Goal: Information Seeking & Learning: Learn about a topic

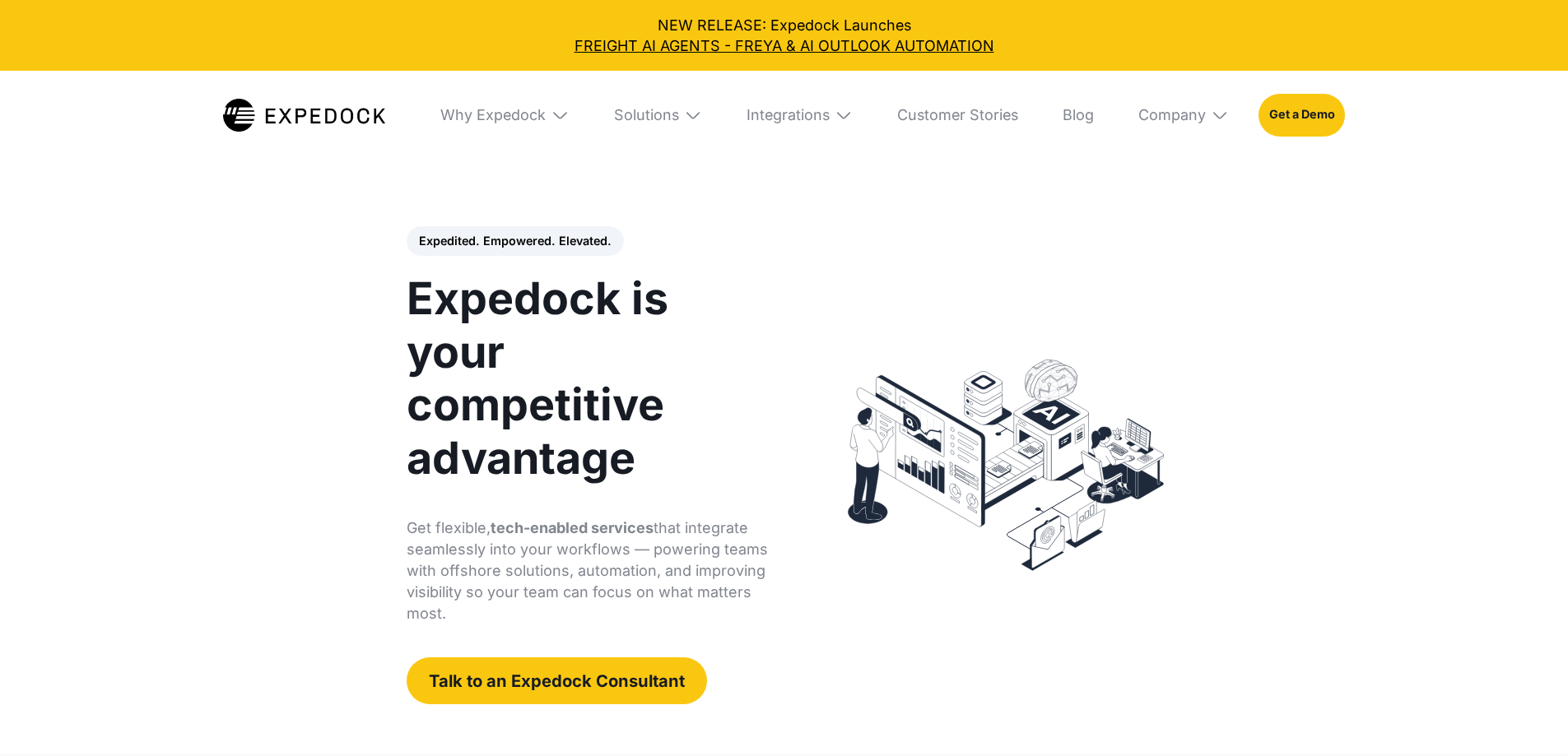
select select
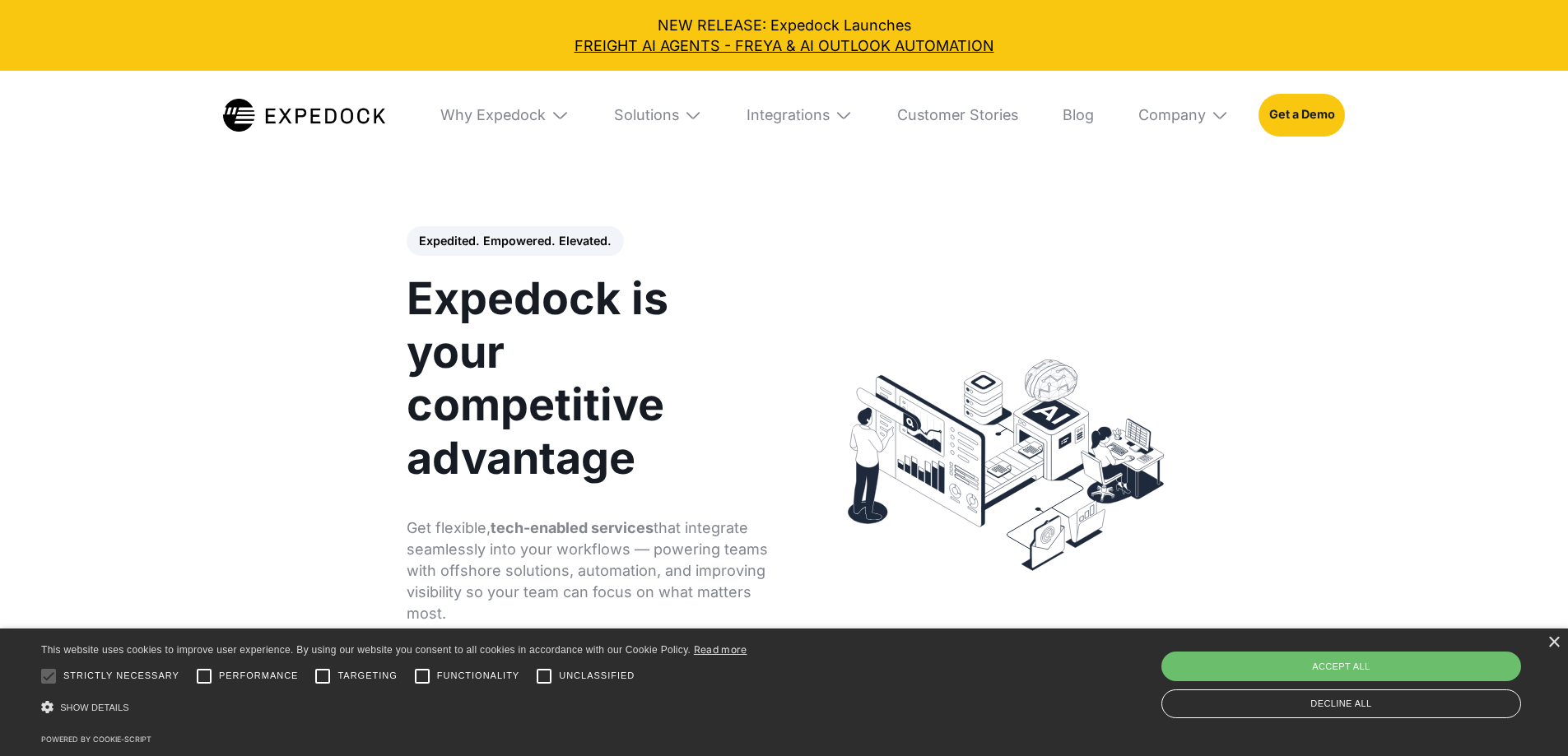
click at [551, 111] on img at bounding box center [559, 114] width 18 height 18
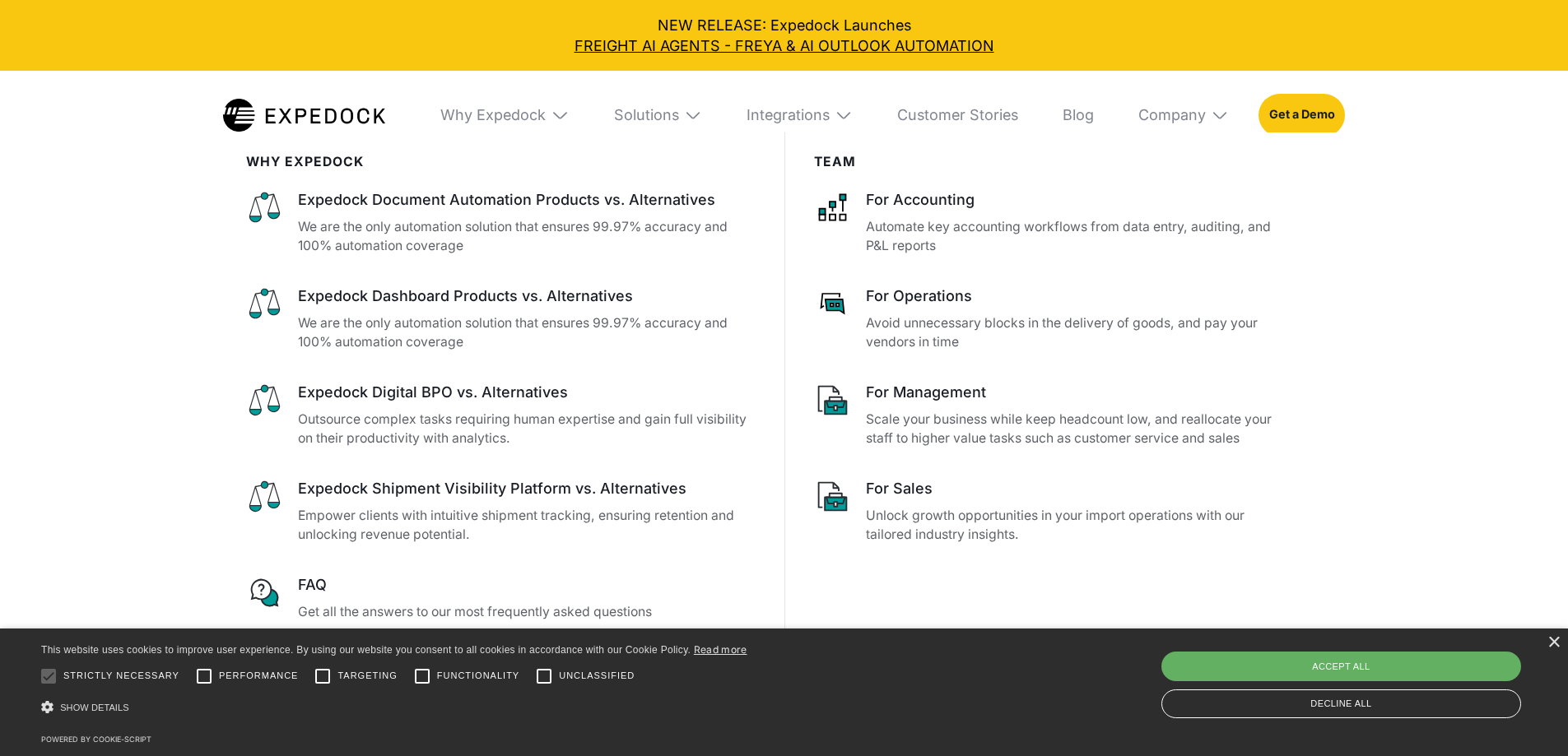
click at [1317, 660] on div "Accept all" at bounding box center [1341, 666] width 359 height 30
checkbox input "true"
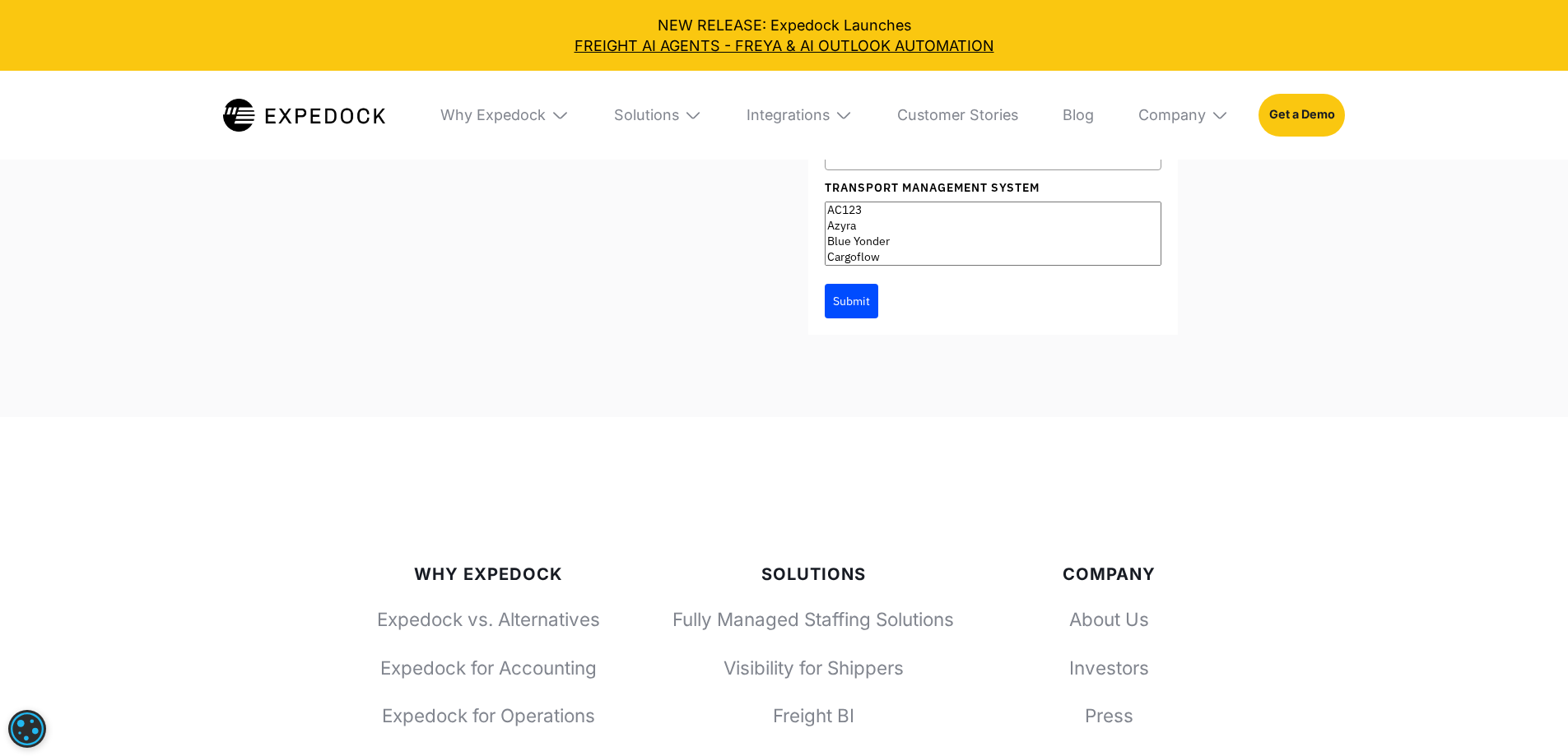
scroll to position [6030, 0]
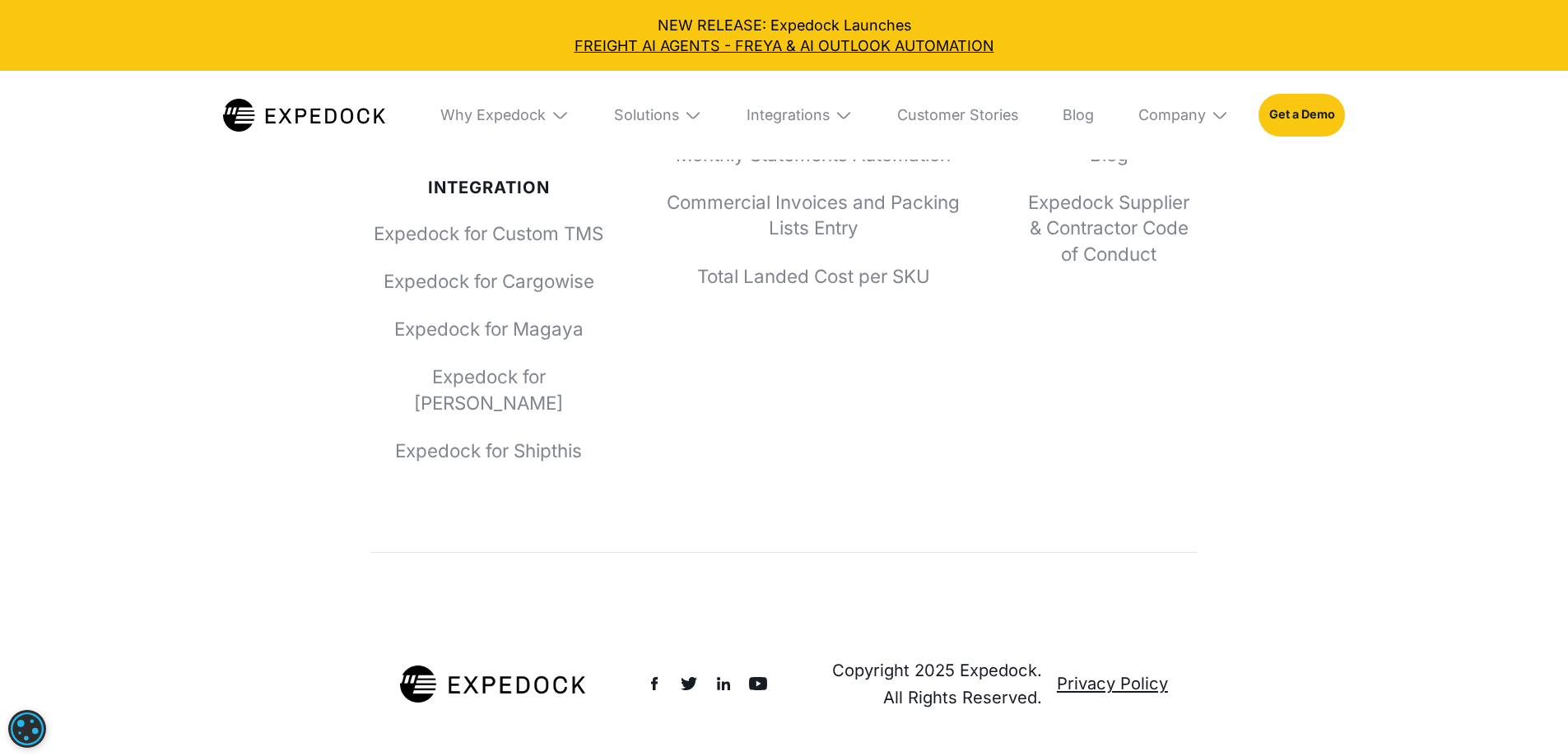
scroll to position [6799, 0]
click at [684, 116] on div "Solutions" at bounding box center [658, 115] width 118 height 89
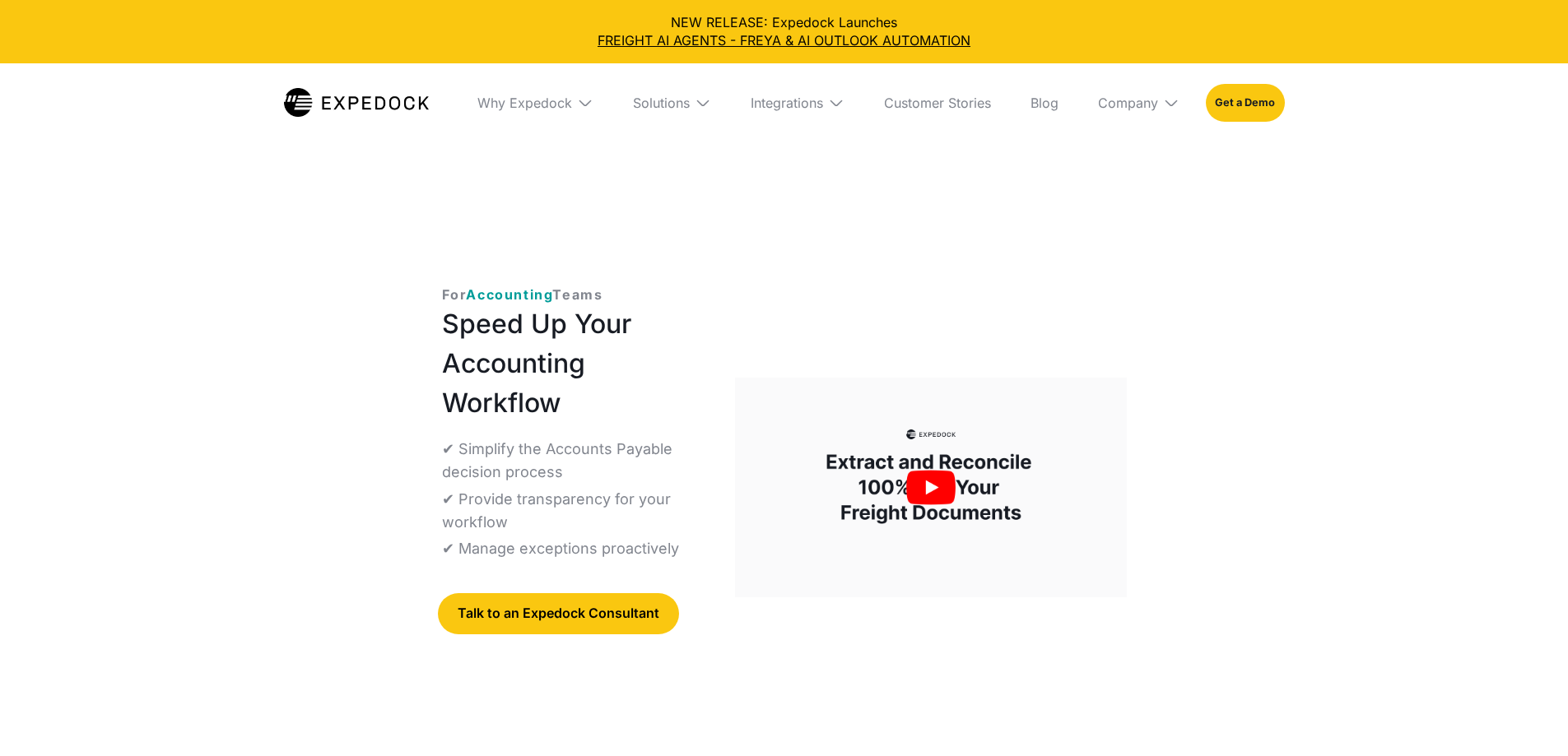
select select
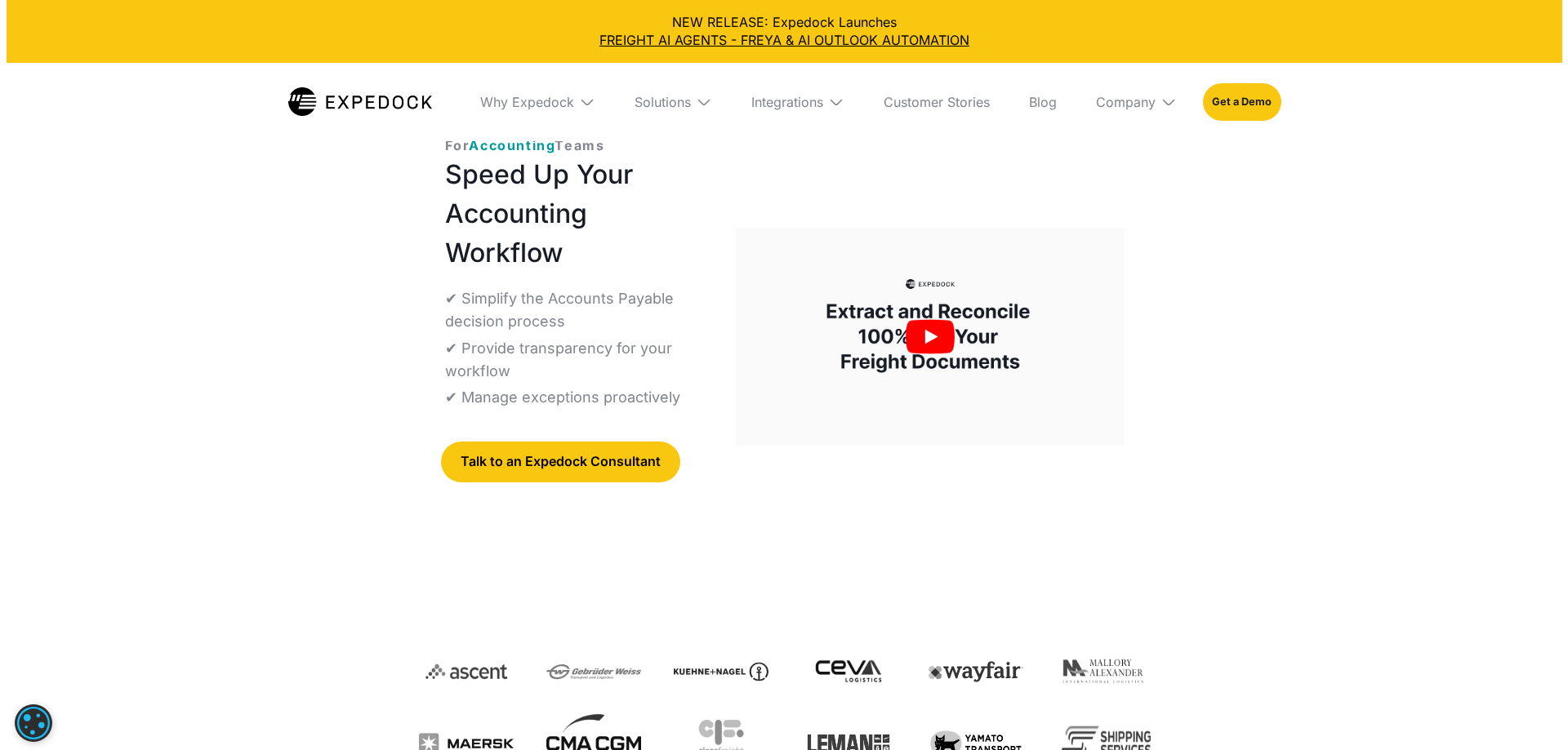
scroll to position [163, 0]
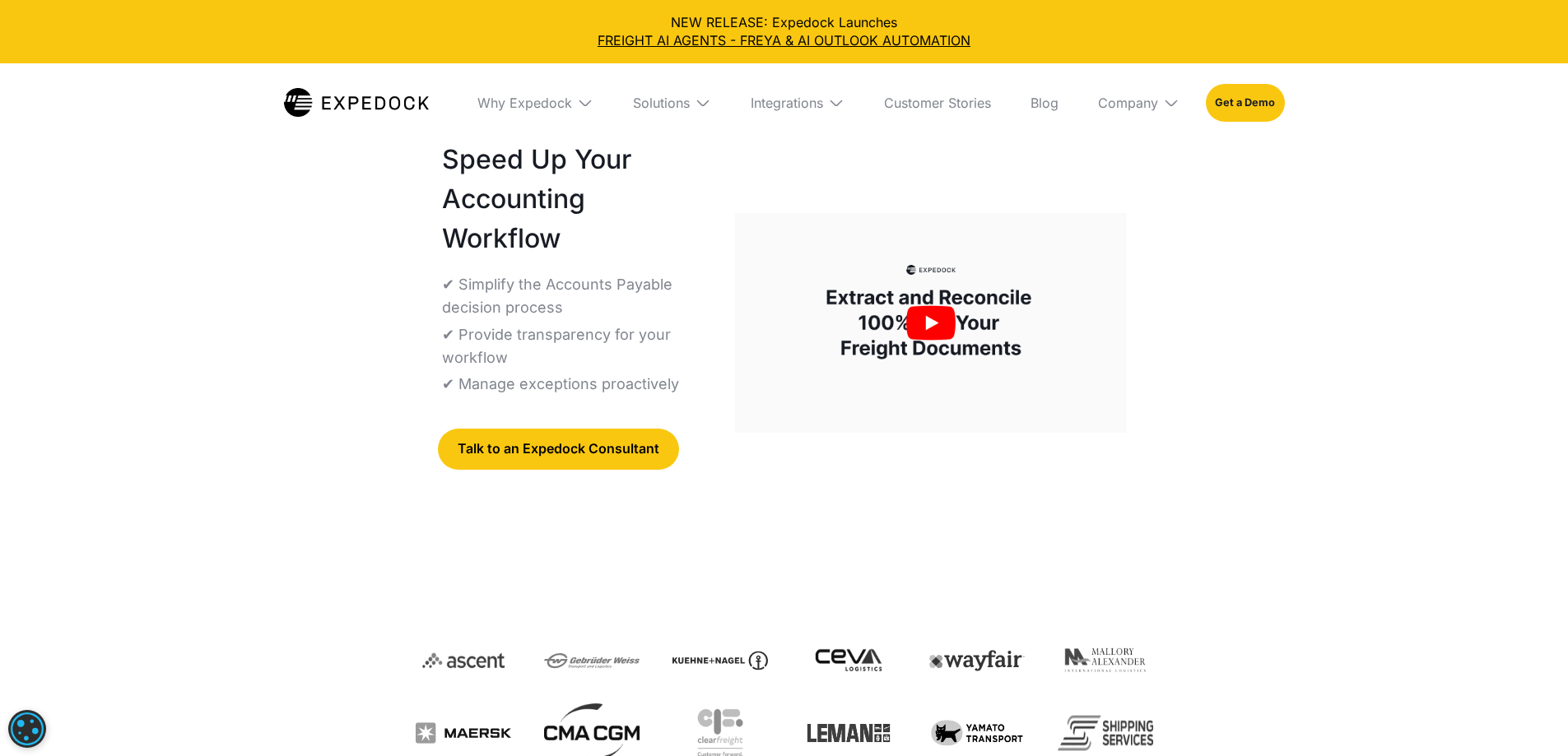
click at [977, 214] on img "open lightbox" at bounding box center [931, 324] width 392 height 220
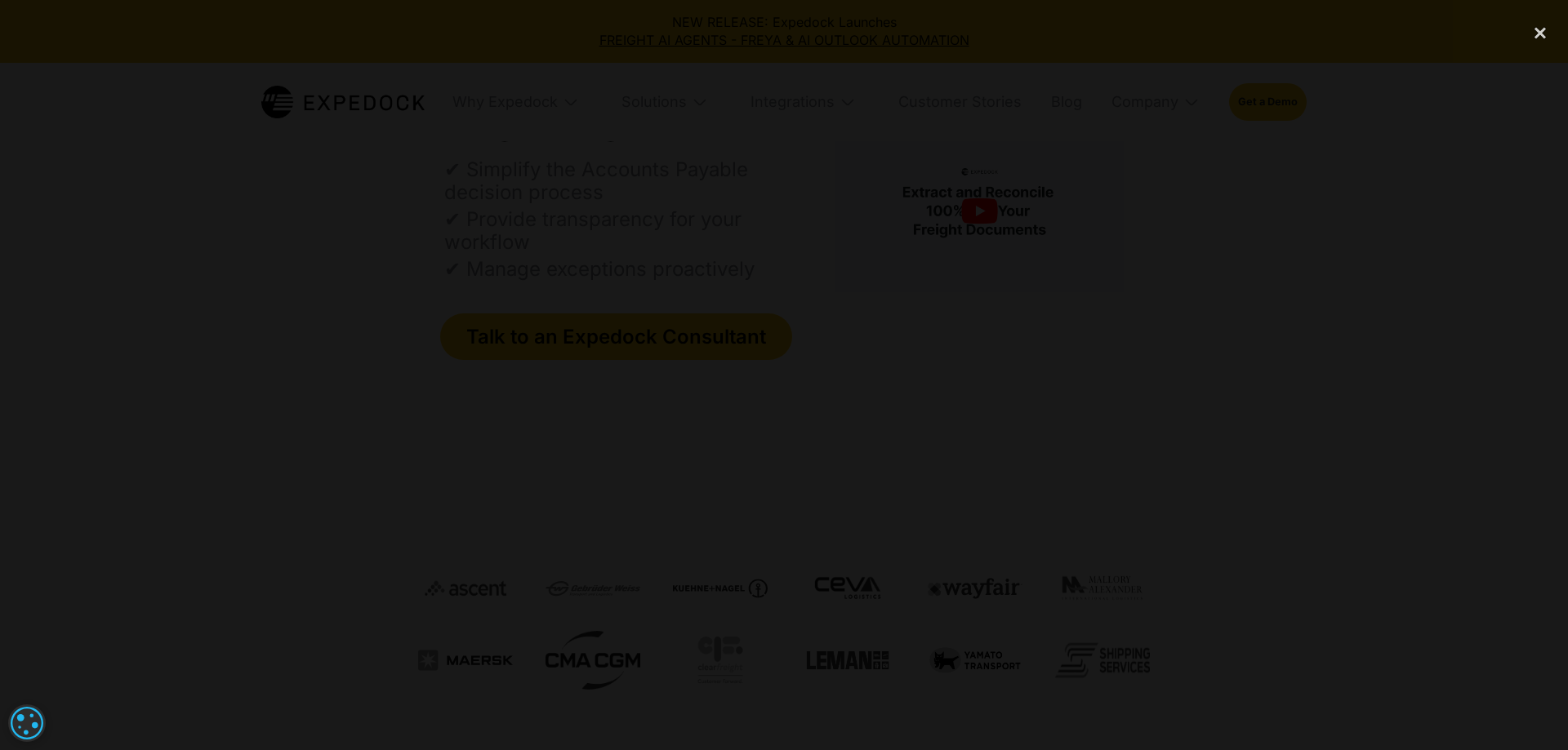
drag, startPoint x: 495, startPoint y: 77, endPoint x: 506, endPoint y: 71, distance: 12.5
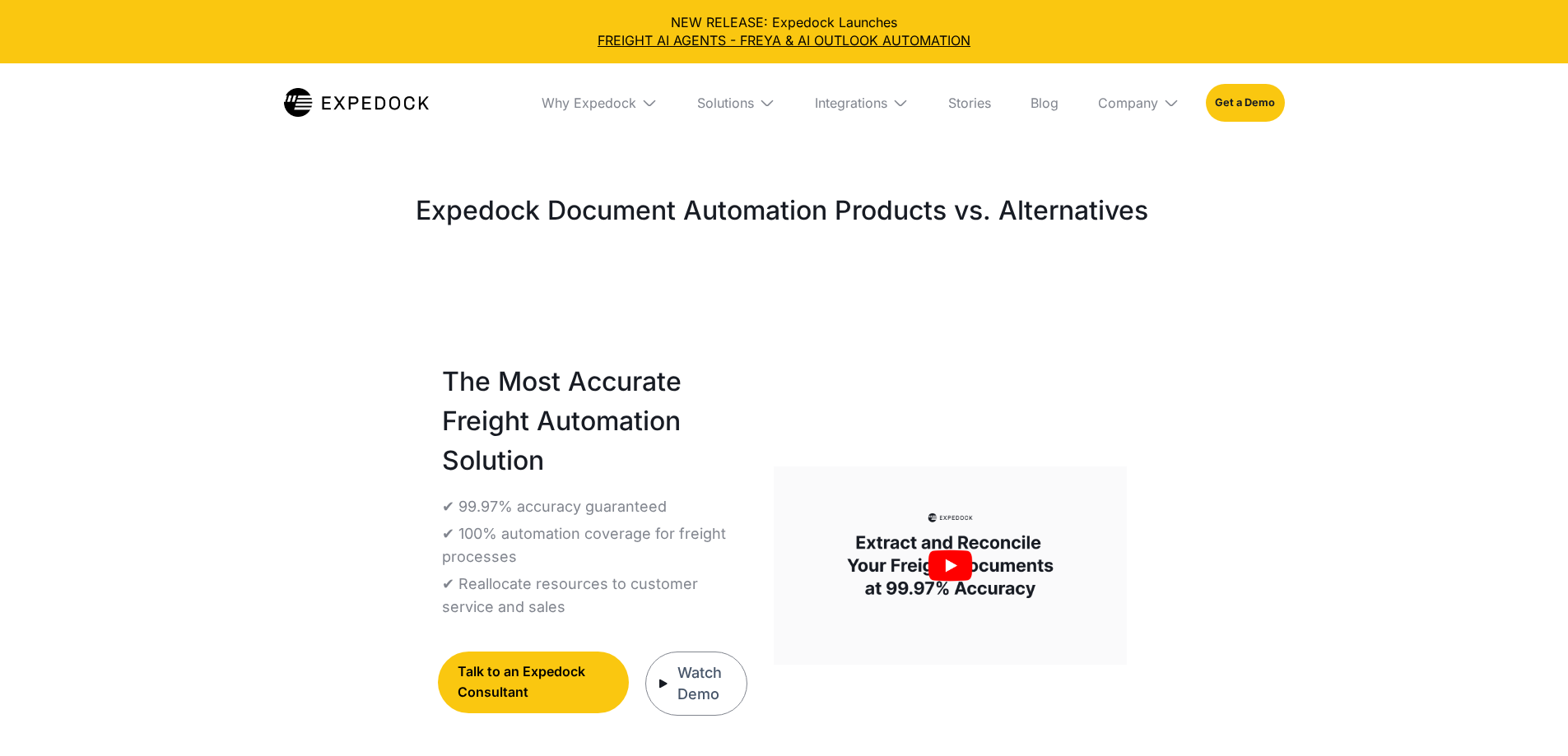
select select
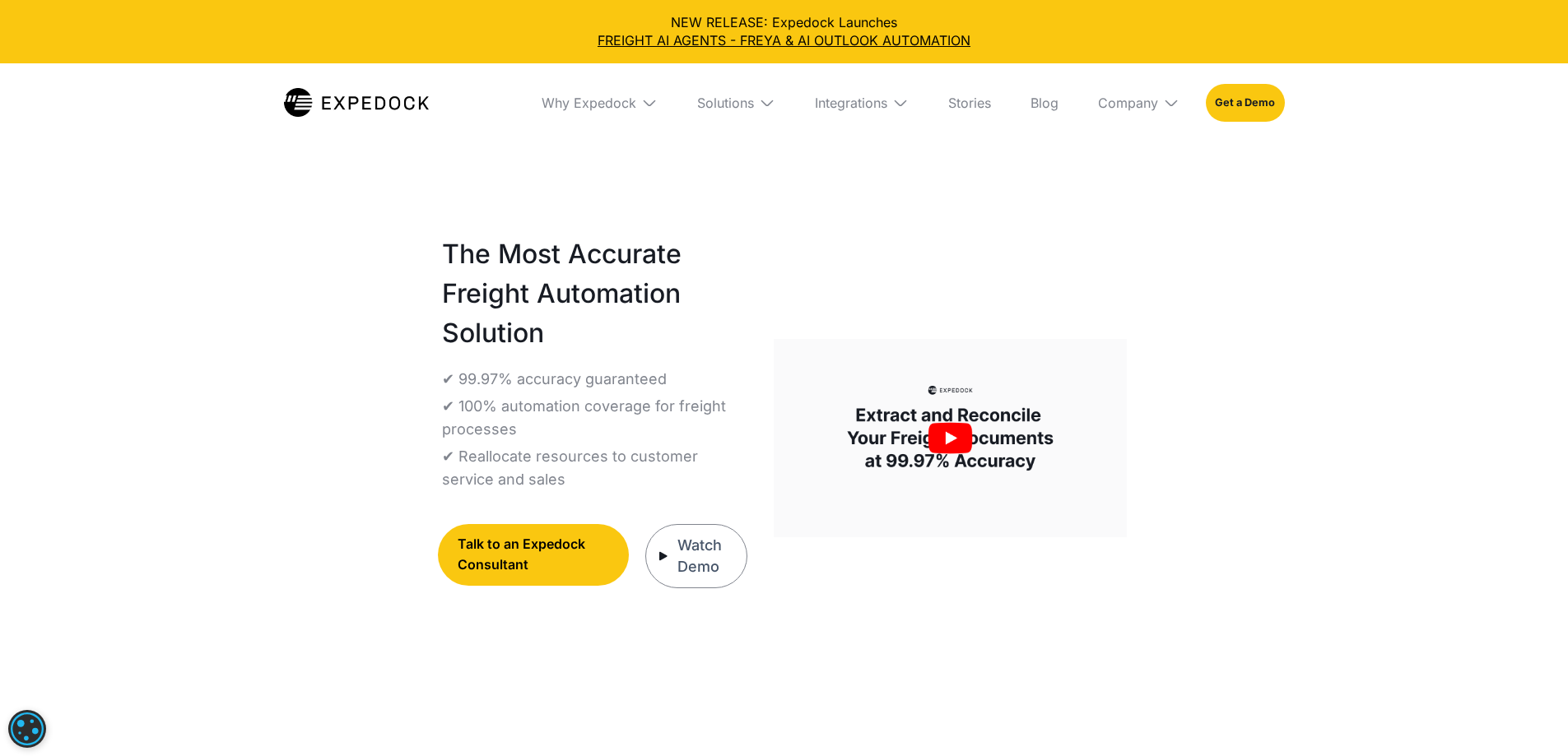
scroll to position [164, 0]
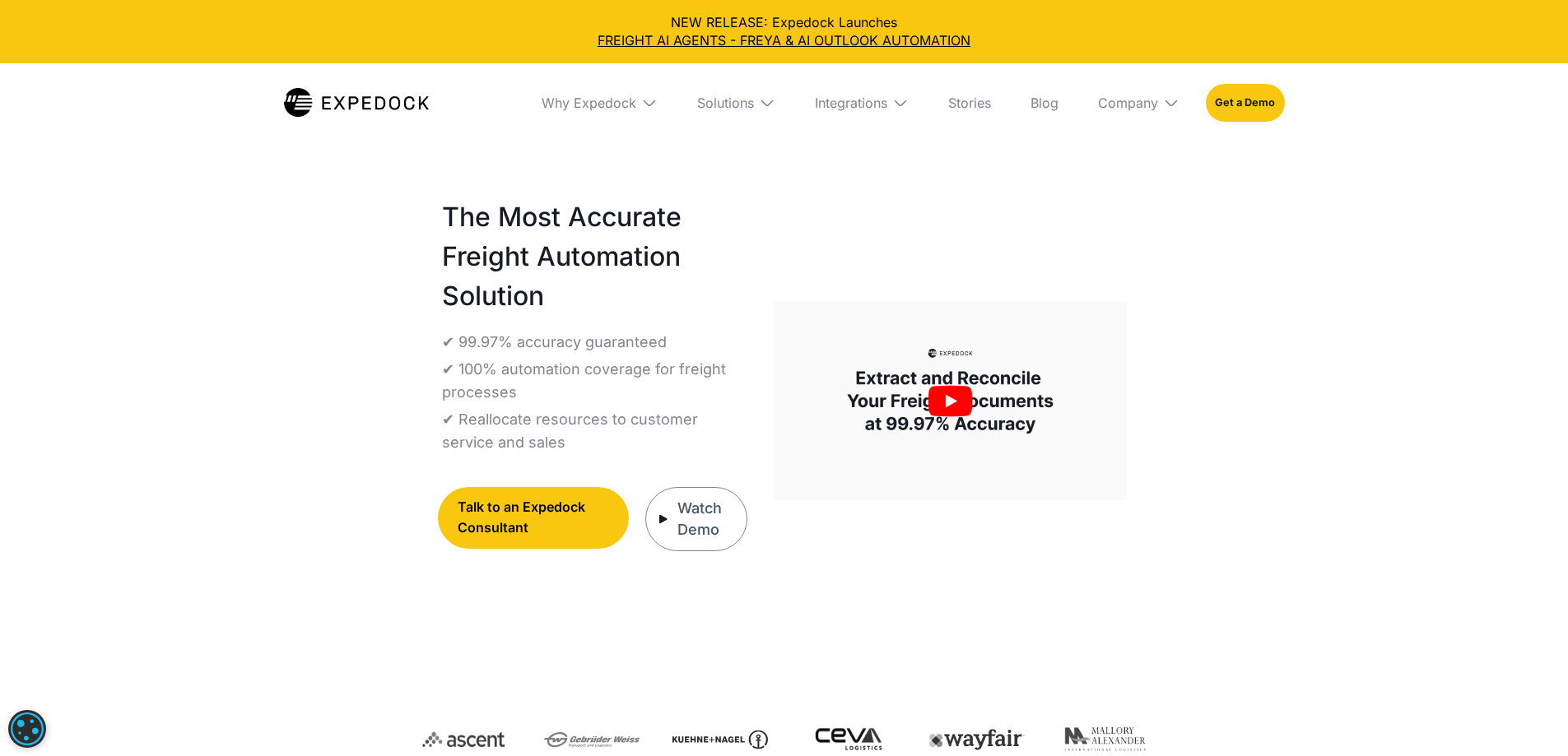
click at [998, 392] on img "open lightbox" at bounding box center [950, 401] width 353 height 198
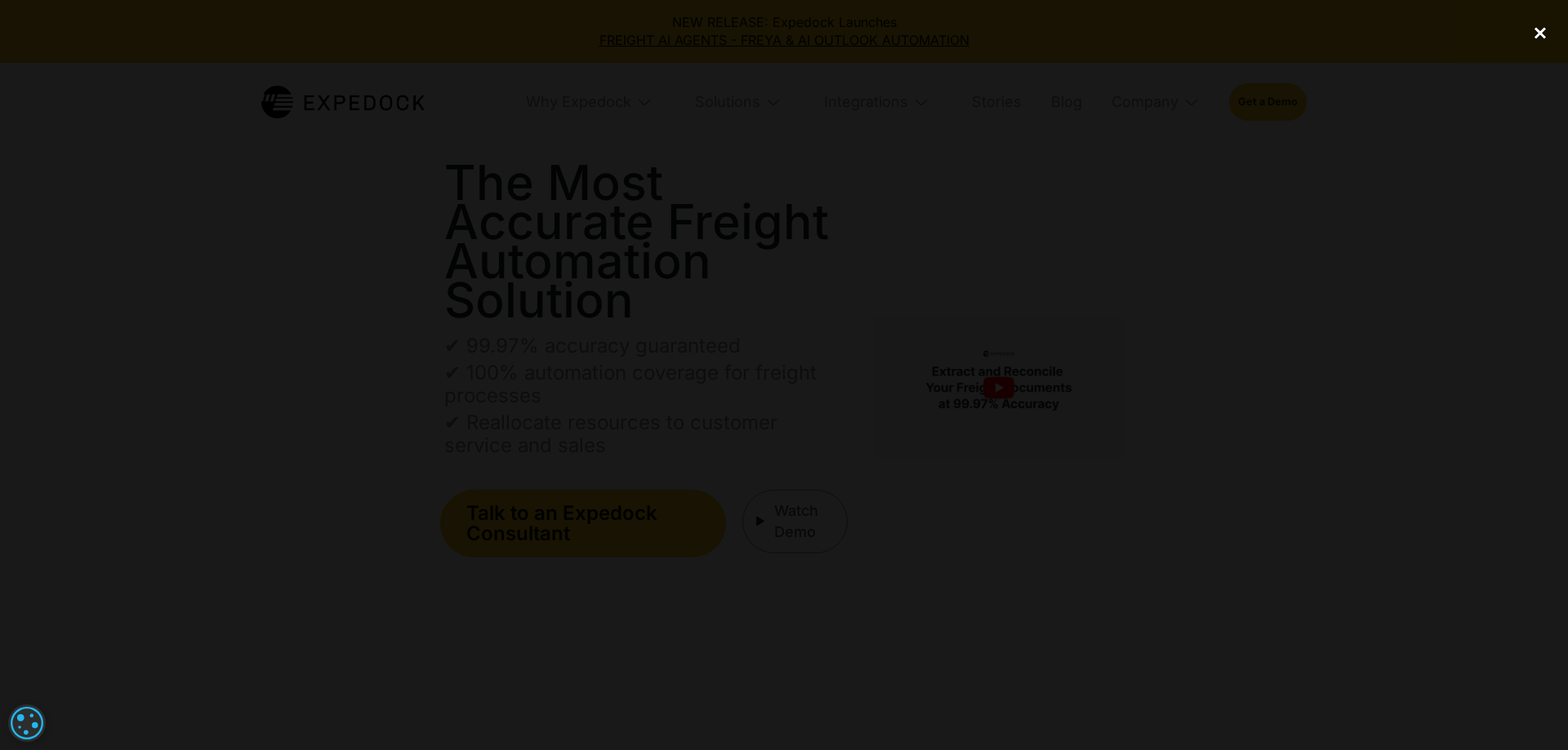
click at [1539, 43] on div "close lightbox" at bounding box center [1540, 32] width 56 height 36
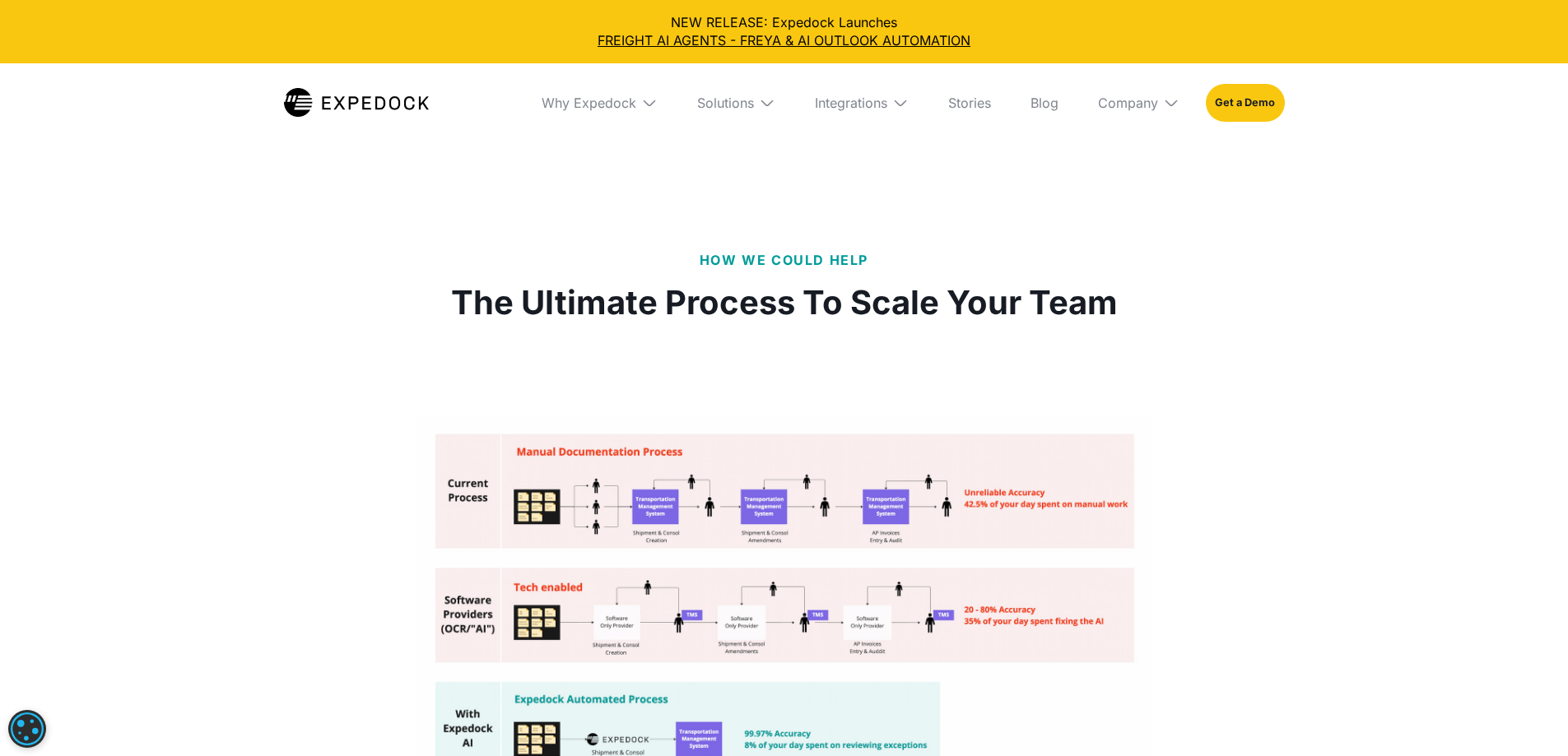
scroll to position [3539, 0]
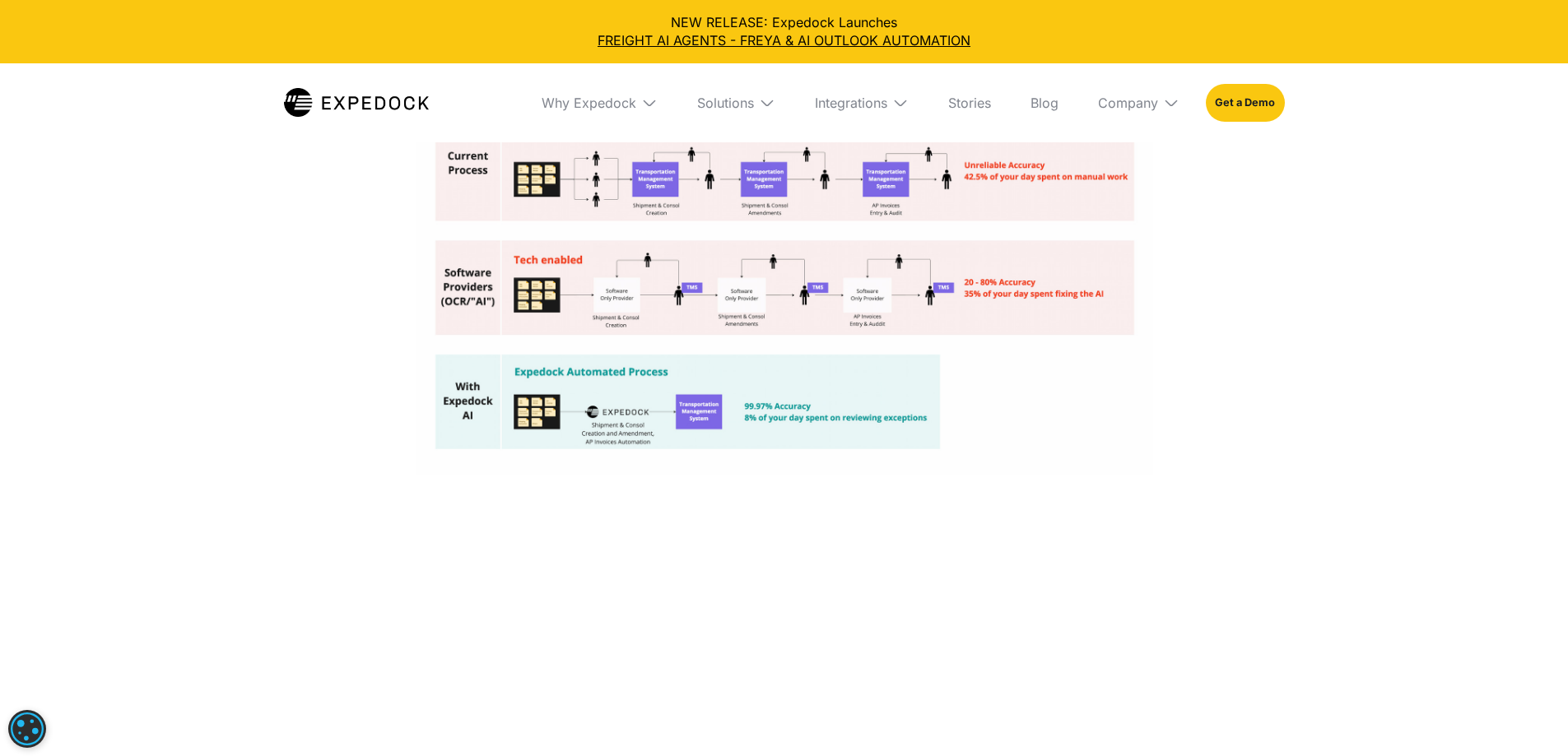
click at [480, 393] on img "open lightbox" at bounding box center [784, 281] width 737 height 388
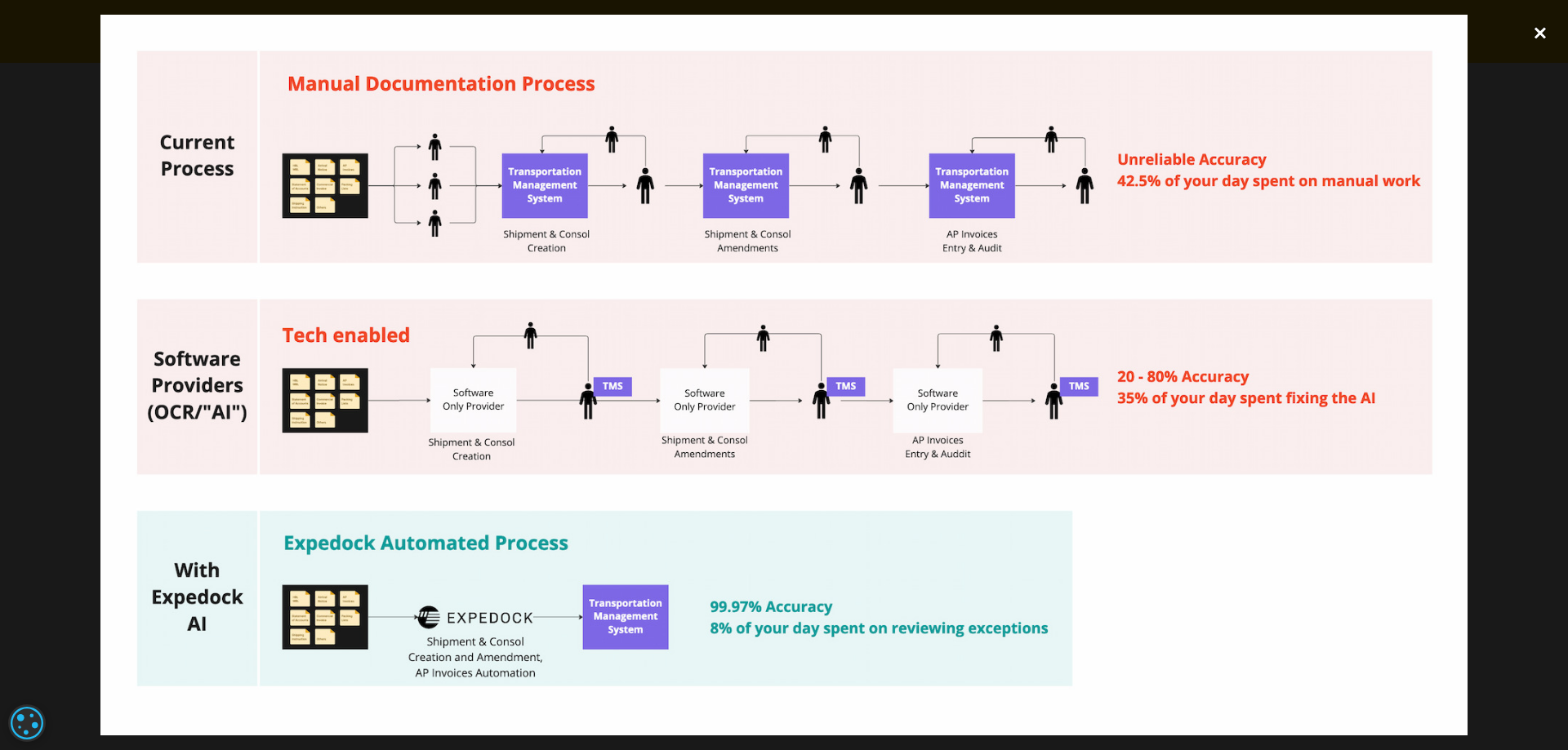
click at [1535, 29] on div "close lightbox" at bounding box center [1540, 32] width 56 height 36
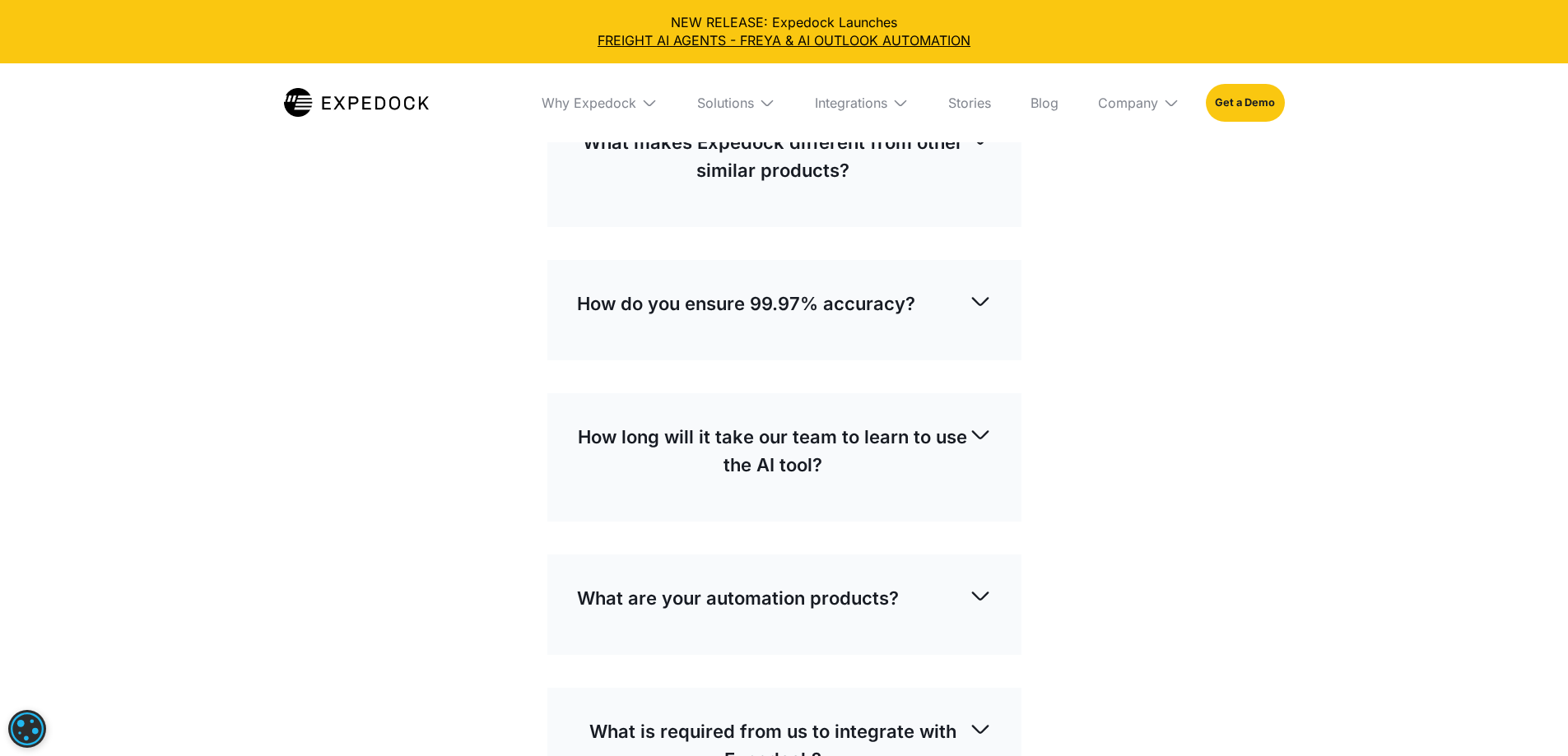
scroll to position [5514, 0]
click at [718, 35] on div "How does Expedock work?" at bounding box center [784, 8] width 414 height 54
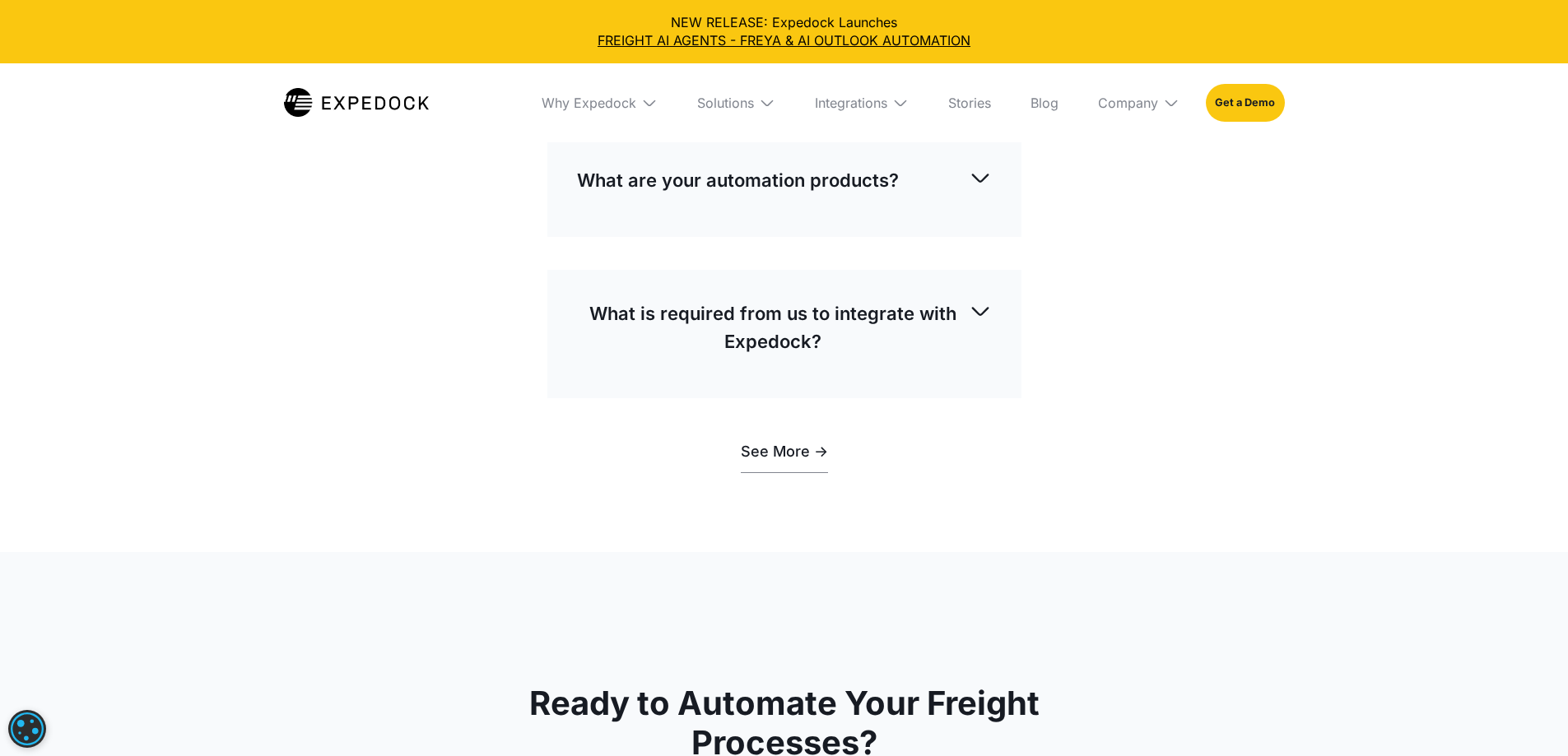
scroll to position [6090, 0]
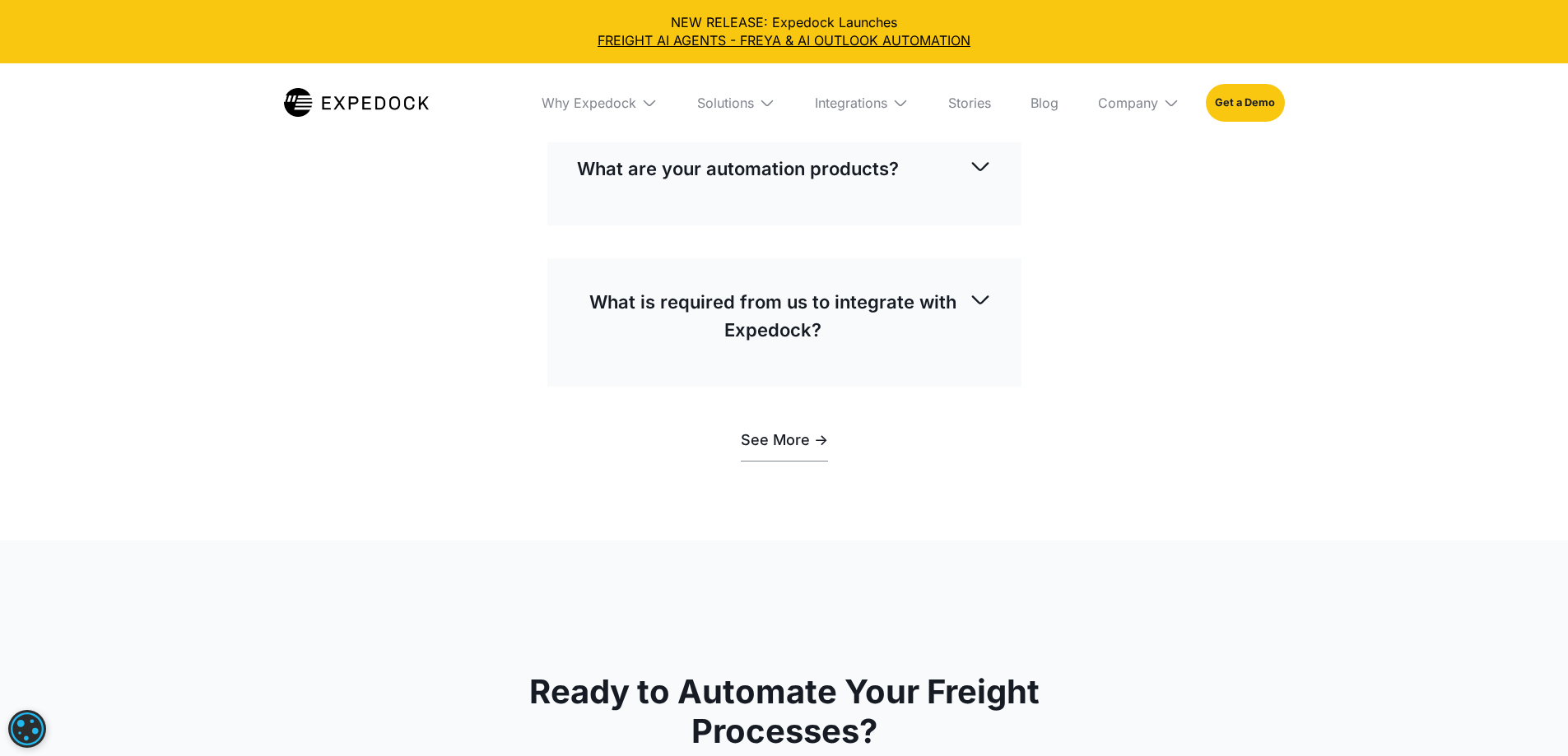
click at [739, 63] on div "How long will it take our team to learn to use the AI tool?" at bounding box center [784, 21] width 414 height 82
